Goal: Information Seeking & Learning: Learn about a topic

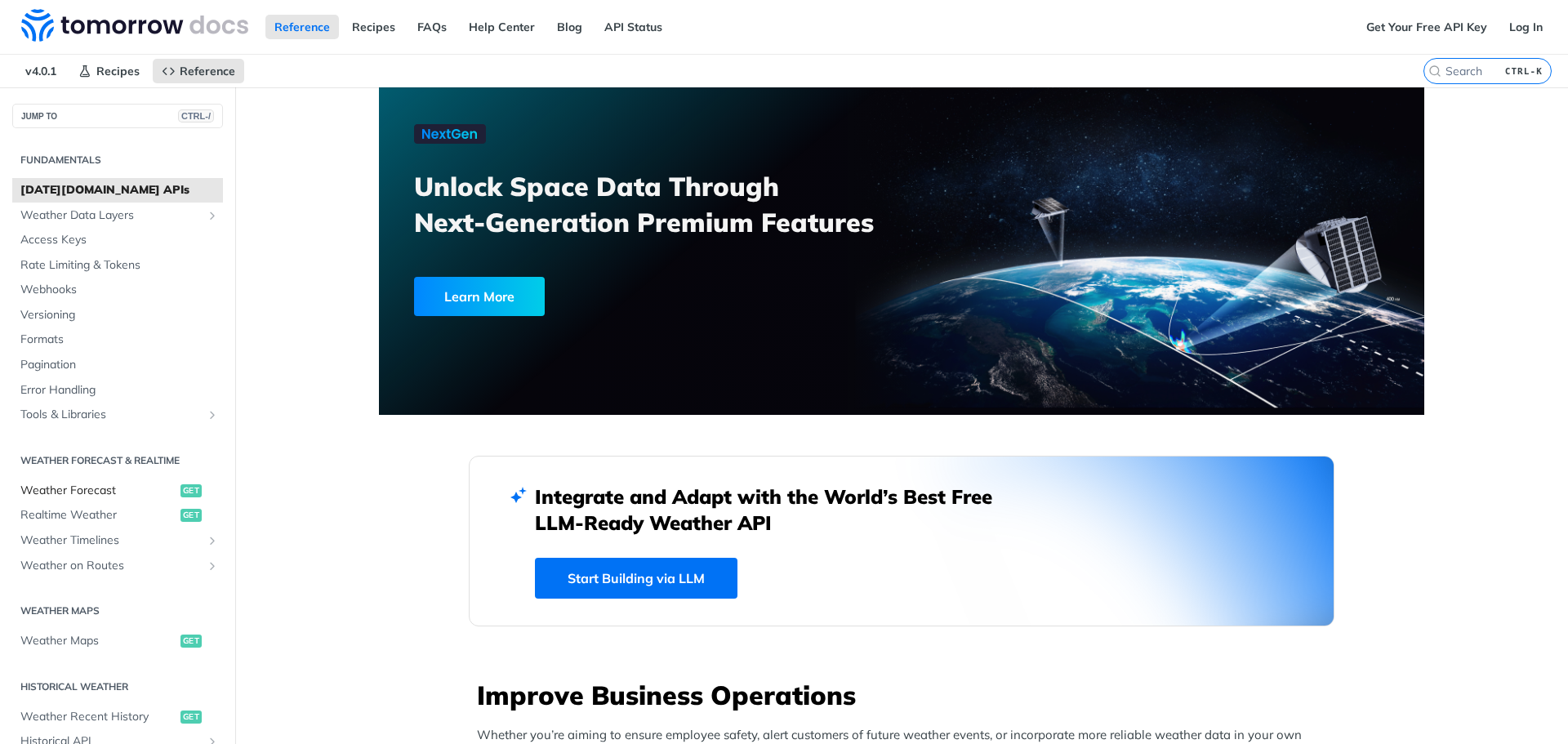
click at [97, 487] on span "Weather Forecast" at bounding box center [99, 491] width 156 height 16
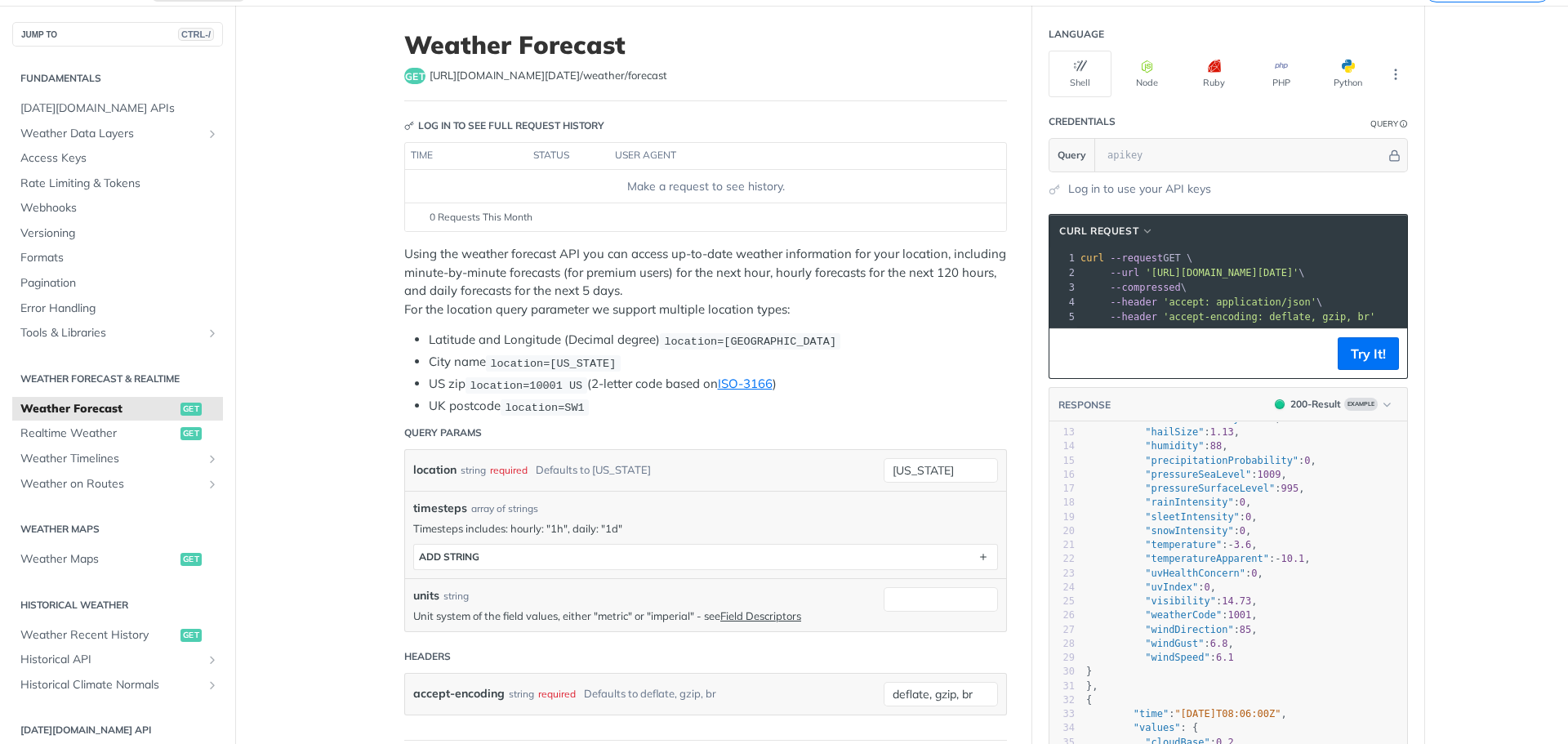
scroll to position [245, 0]
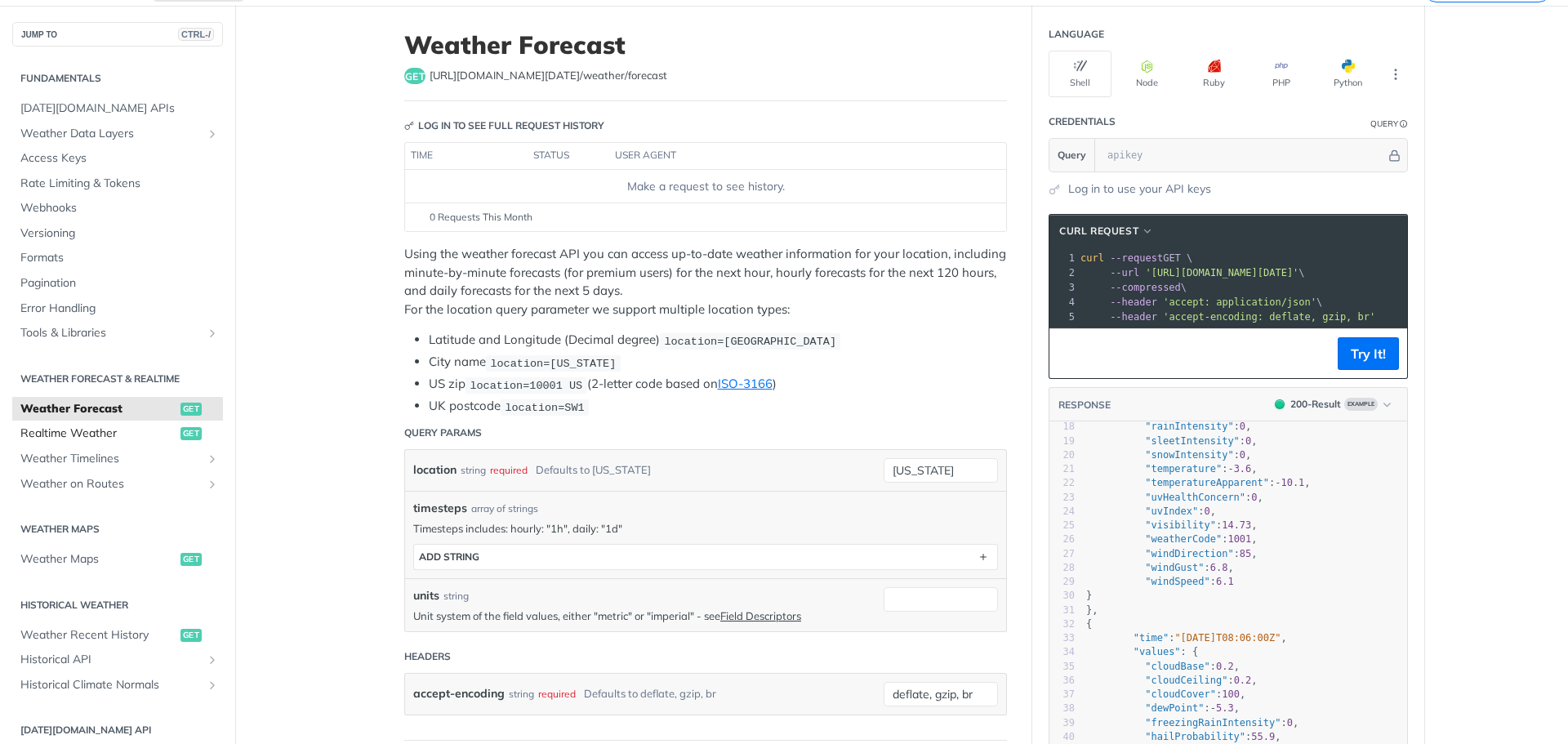
click at [77, 432] on span "Realtime Weather" at bounding box center [99, 434] width 156 height 16
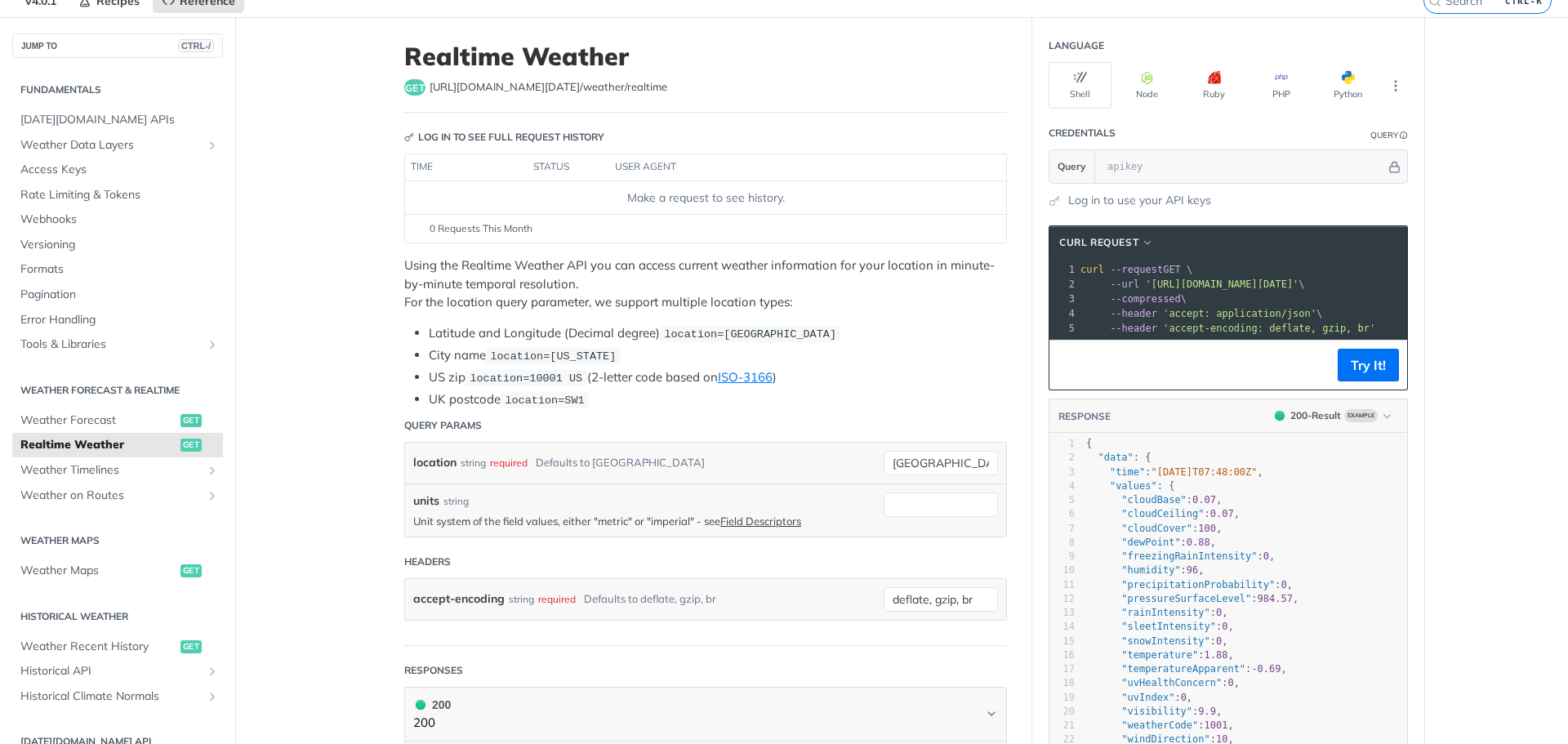
scroll to position [163, 0]
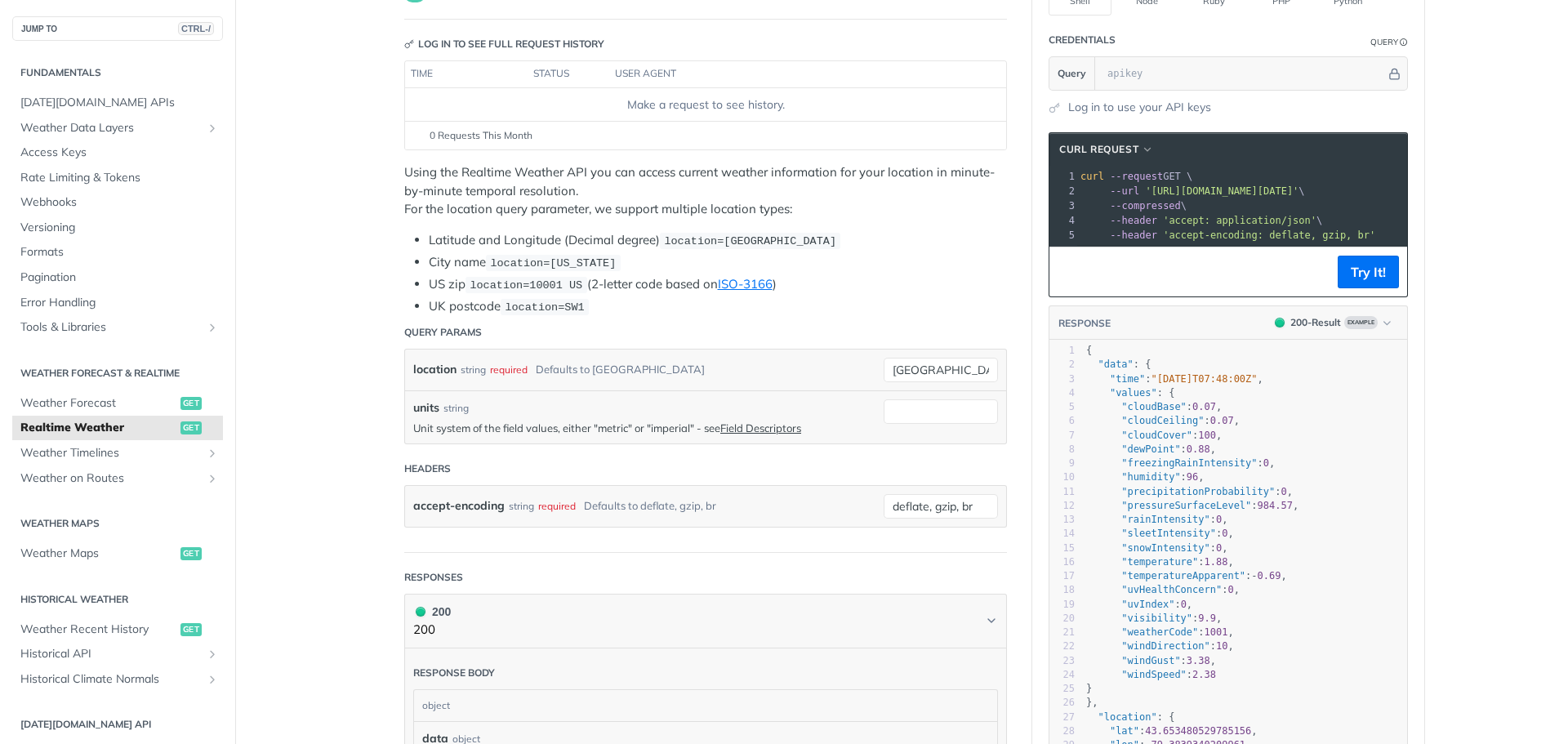
click at [126, 415] on link "Realtime Weather get" at bounding box center [117, 427] width 211 height 24
click at [125, 408] on span "Weather Forecast" at bounding box center [99, 403] width 156 height 16
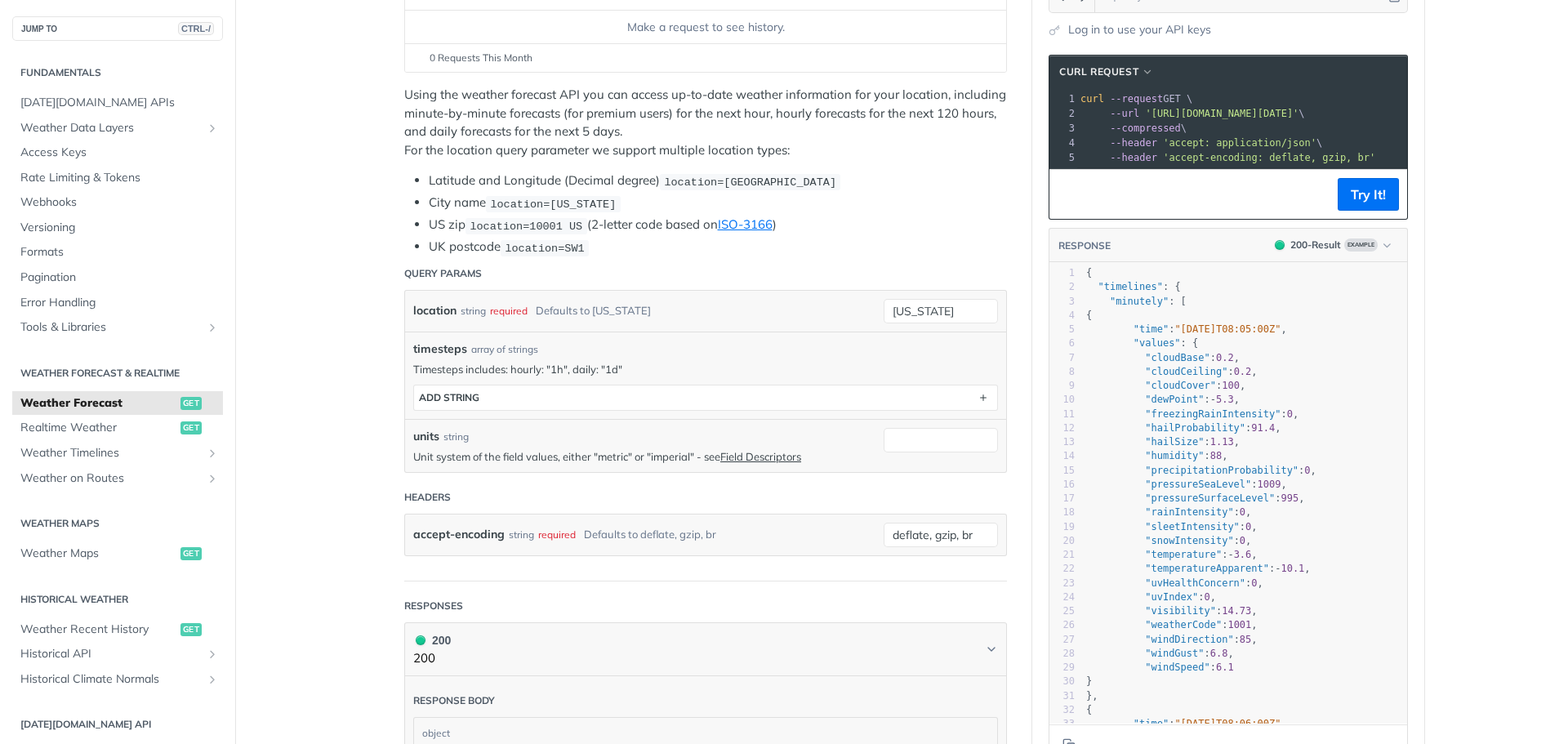
scroll to position [245, 0]
